Goal: Transaction & Acquisition: Purchase product/service

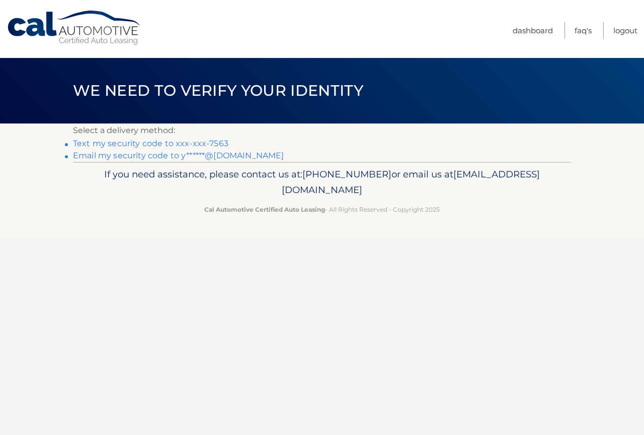
click at [211, 142] on link "Text my security code to xxx-xxx-7563" at bounding box center [151, 143] width 156 height 10
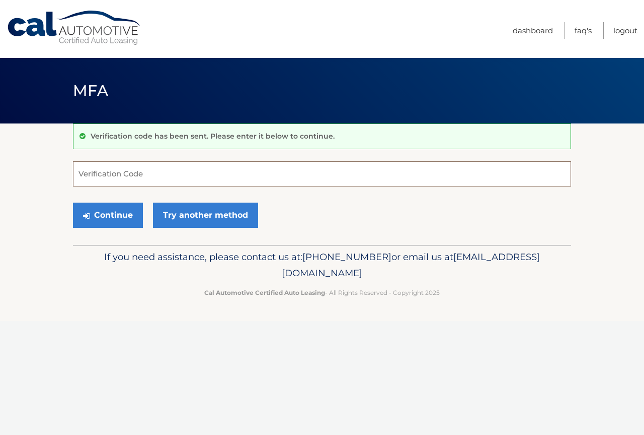
click at [168, 176] on input "Verification Code" at bounding box center [322, 173] width 498 height 25
type input "512282"
click at [122, 214] on button "Continue" at bounding box center [108, 214] width 70 height 25
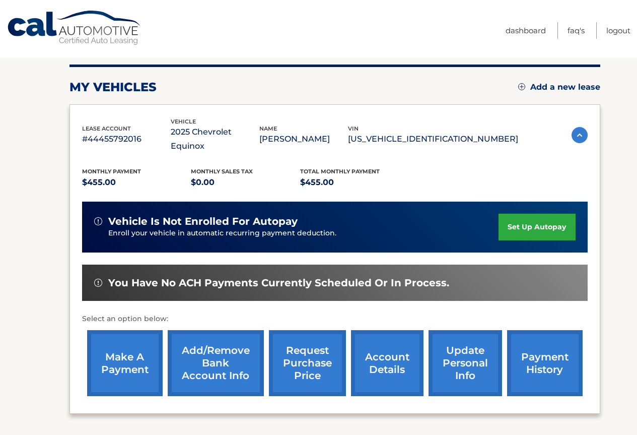
scroll to position [176, 0]
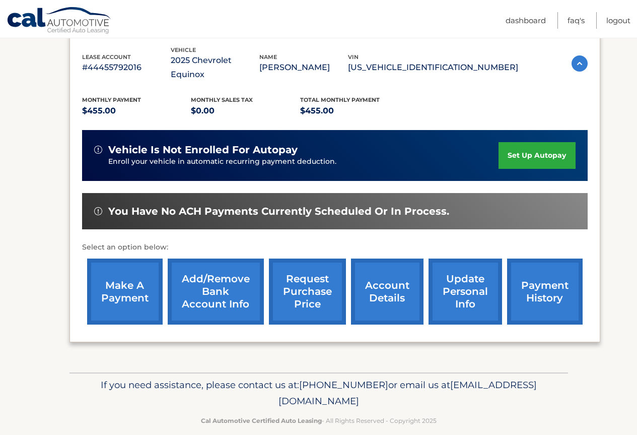
click at [146, 266] on link "make a payment" at bounding box center [125, 291] width 76 height 66
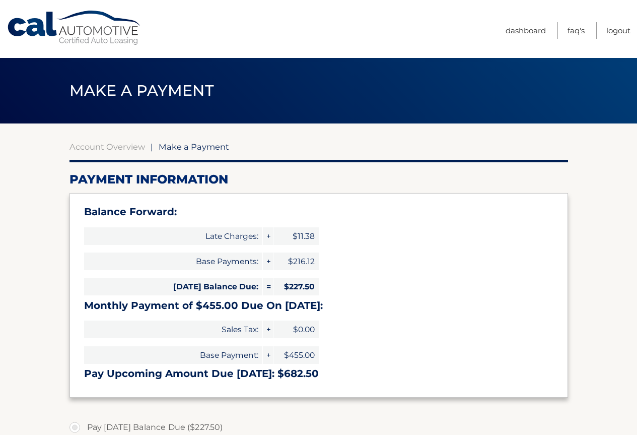
select select "MWQwZTEwZjYtZDk3OS00MzU1LWE3YTQtM2NlNGQ4ZDhlYTU1"
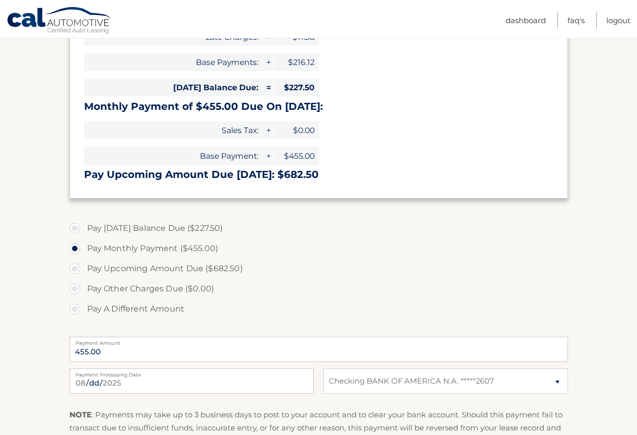
scroll to position [252, 0]
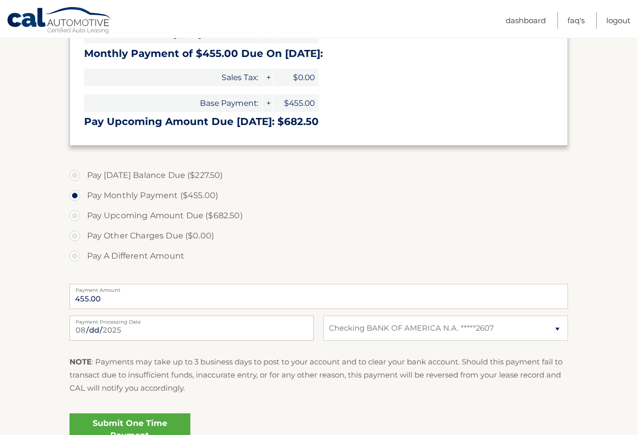
click at [153, 177] on label "Pay [DATE] Balance Due ($227.50)" at bounding box center [318, 175] width 498 height 20
click at [84, 177] on input "Pay [DATE] Balance Due ($227.50)" at bounding box center [79, 173] width 10 height 16
radio input "true"
type input "227.50"
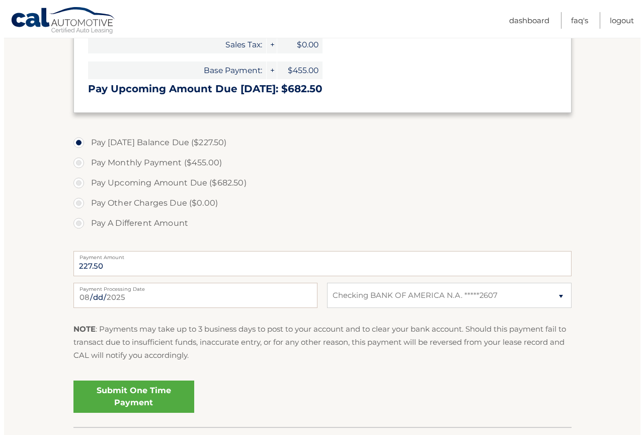
scroll to position [302, 0]
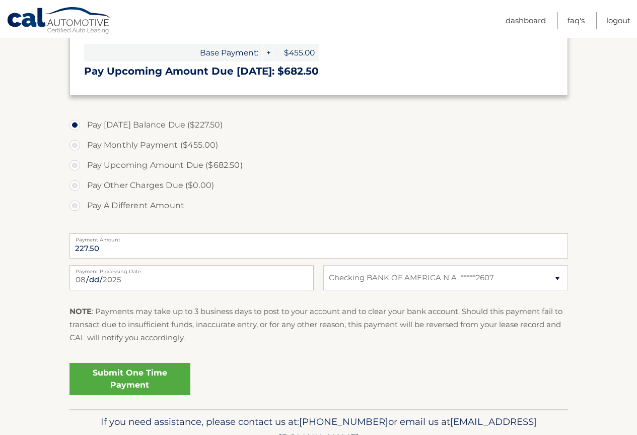
click at [157, 374] on link "Submit One Time Payment" at bounding box center [129, 379] width 121 height 32
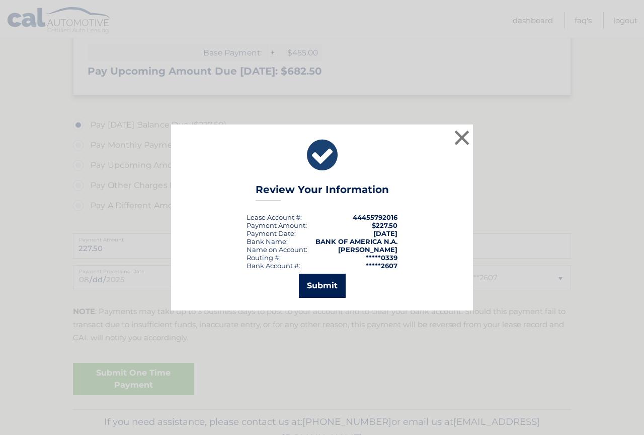
click at [333, 284] on button "Submit" at bounding box center [322, 285] width 47 height 24
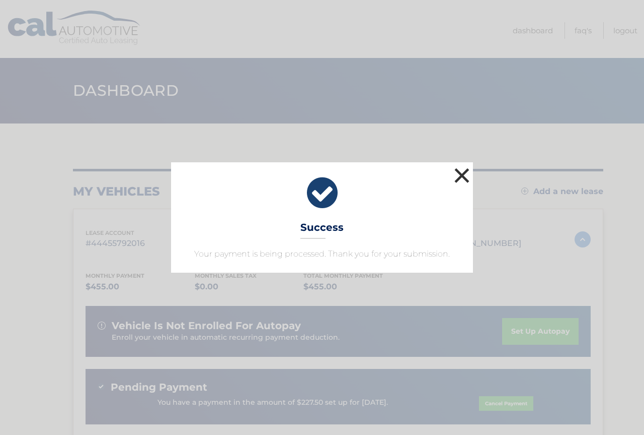
click at [465, 175] on button "×" at bounding box center [462, 175] width 20 height 20
